Goal: Find specific page/section: Find specific page/section

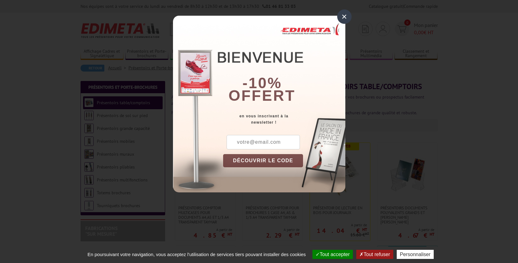
click at [342, 16] on div "×" at bounding box center [344, 16] width 14 height 14
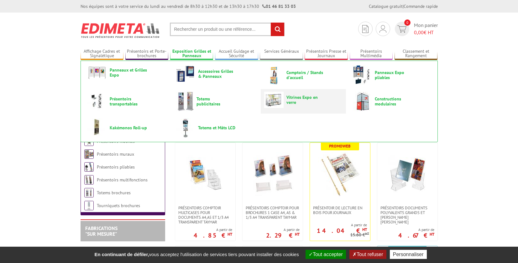
click at [295, 100] on span "Vitrines Expo en verre" at bounding box center [305, 100] width 38 height 10
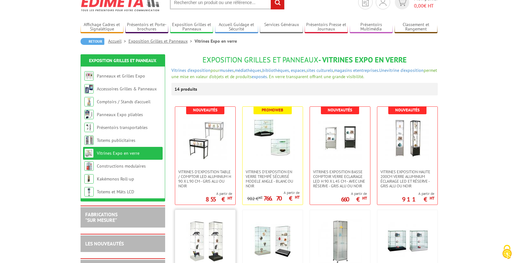
scroll to position [136, 0]
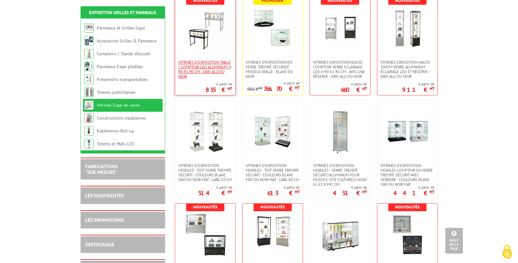
click at [201, 63] on span "Vitrines d'exposition table / comptoir LED Aluminium H 90 x L 90 cm - Gris Alu …" at bounding box center [205, 69] width 54 height 19
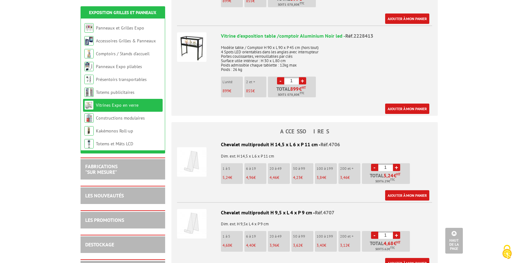
scroll to position [130, 0]
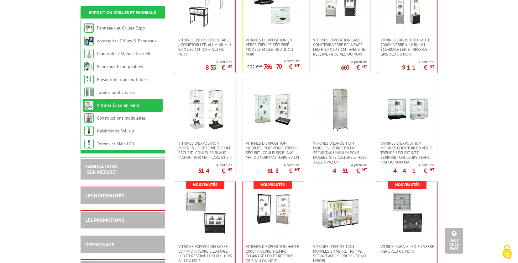
scroll to position [114, 0]
